Goal: Information Seeking & Learning: Understand process/instructions

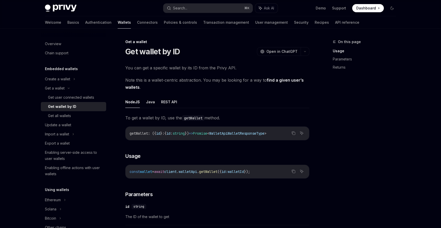
click at [62, 68] on h5 "Embedded wallets" at bounding box center [61, 69] width 33 height 6
click at [67, 115] on div "Get all wallets" at bounding box center [59, 116] width 23 height 6
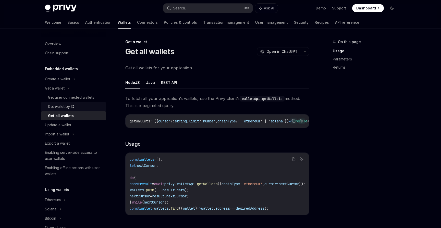
click at [81, 107] on div "Get wallet by ID" at bounding box center [75, 107] width 55 height 6
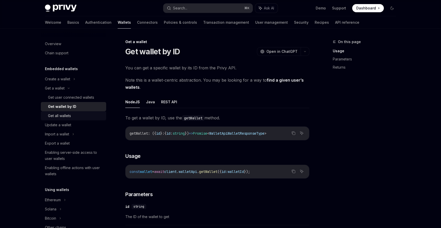
click at [73, 114] on div "Get all wallets" at bounding box center [75, 116] width 55 height 6
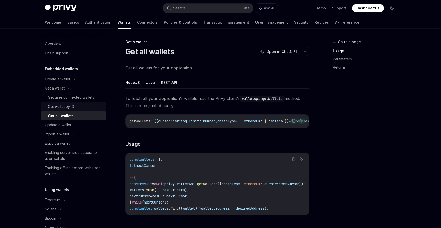
click at [72, 106] on div "Get wallet by ID" at bounding box center [61, 107] width 26 height 6
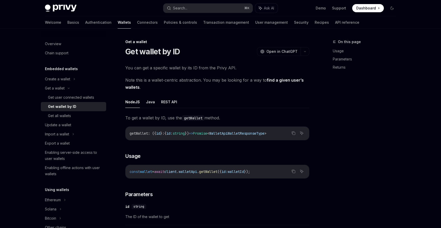
type textarea "*"
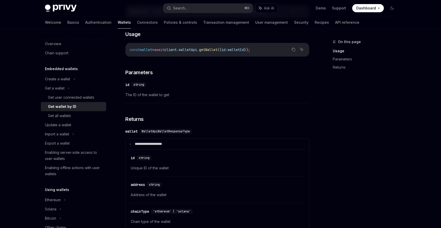
scroll to position [165, 0]
